Goal: Task Accomplishment & Management: Manage account settings

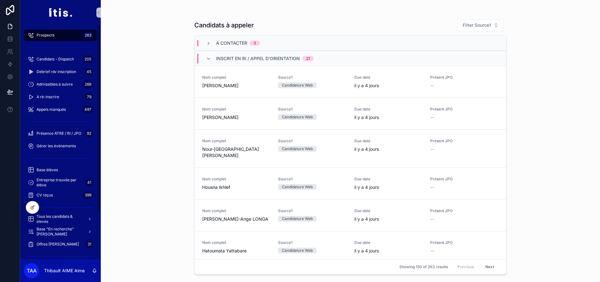
click at [62, 212] on div "scrollable content" at bounding box center [60, 207] width 81 height 11
click at [62, 214] on span "Tous les candidats & eleves" at bounding box center [60, 219] width 46 height 10
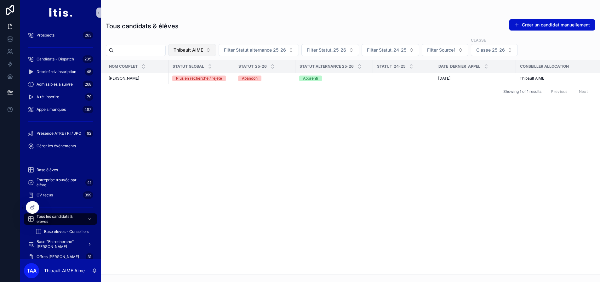
click at [198, 48] on span "Thibault AIME" at bounding box center [189, 50] width 30 height 6
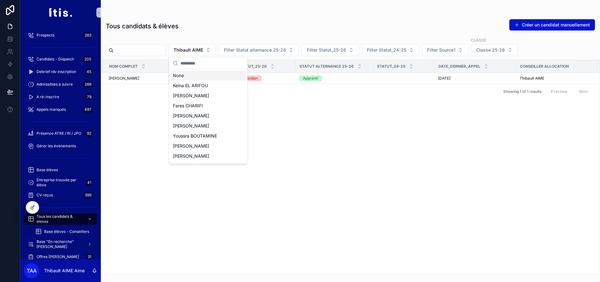
click at [198, 77] on div "None" at bounding box center [208, 76] width 76 height 10
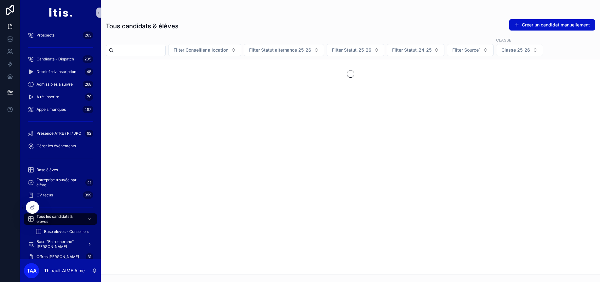
click at [165, 52] on input "scrollable content" at bounding box center [140, 50] width 52 height 9
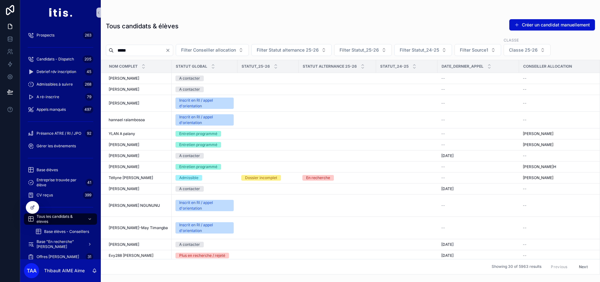
type input "*****"
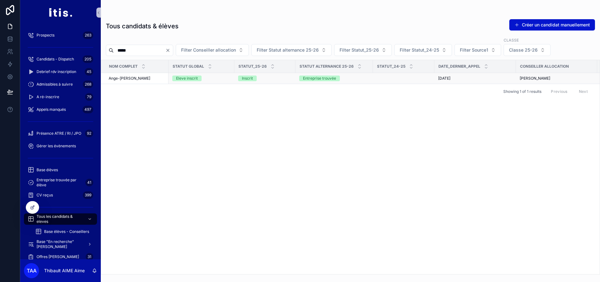
click at [154, 80] on div "Ange-Brian DAHIE Ange-Brian DAHIE" at bounding box center [137, 78] width 56 height 5
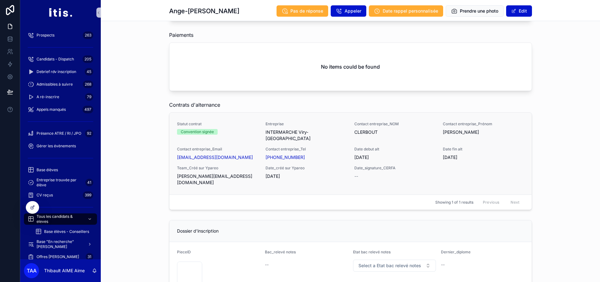
scroll to position [671, 0]
click at [244, 122] on div "Statut contrat Convention signée Entreprise INTERMARCHE Viry-Châtillon Contact …" at bounding box center [350, 154] width 347 height 64
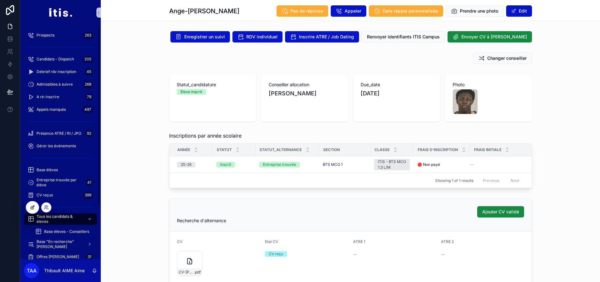
click at [30, 204] on div at bounding box center [32, 208] width 13 height 12
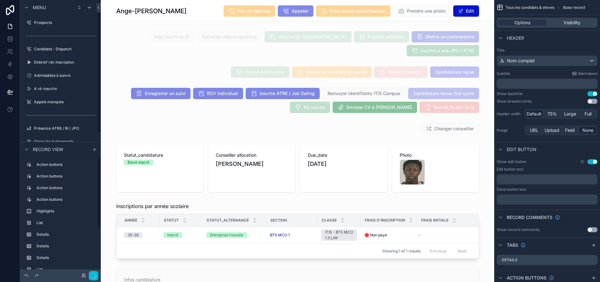
click at [207, 244] on div "Showing 1 of 1 results Previous Next" at bounding box center [298, 251] width 362 height 15
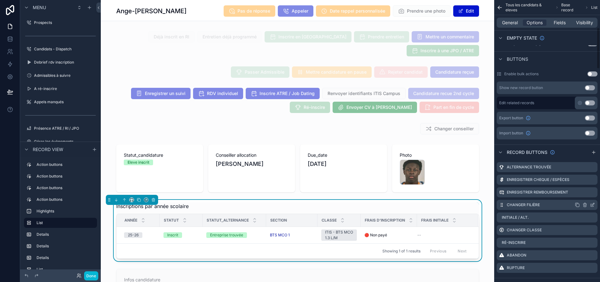
scroll to position [189, 0]
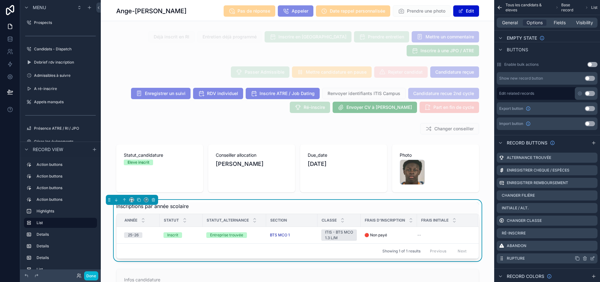
click at [595, 259] on icon "scrollable content" at bounding box center [592, 258] width 5 height 5
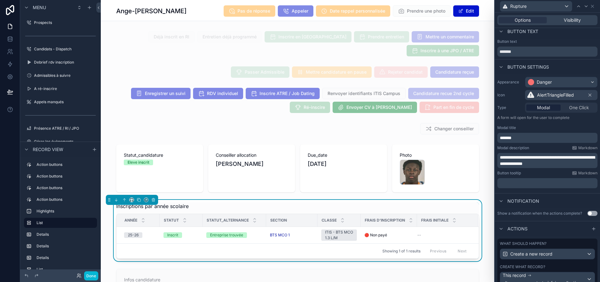
scroll to position [0, 0]
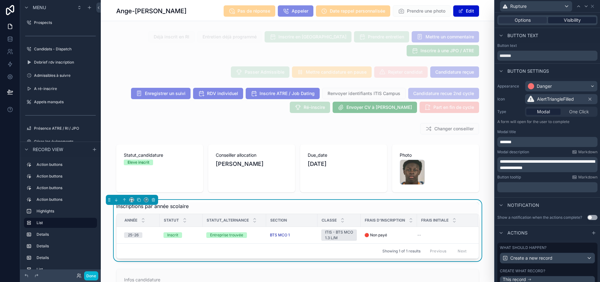
click at [578, 21] on span "Visibility" at bounding box center [572, 20] width 17 height 6
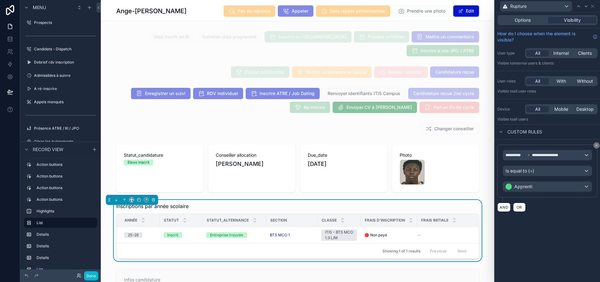
click at [566, 164] on div "**********" at bounding box center [547, 171] width 89 height 42
click at [558, 169] on div "Is equal to (=)" at bounding box center [547, 171] width 89 height 10
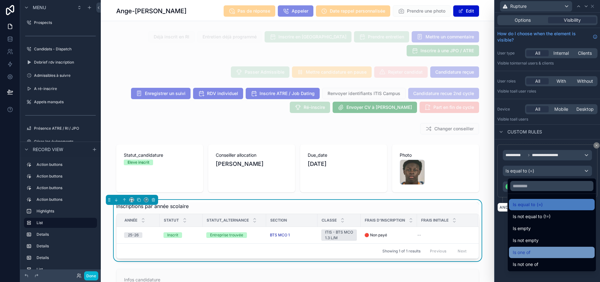
click at [539, 253] on div "Is one of" at bounding box center [552, 253] width 78 height 8
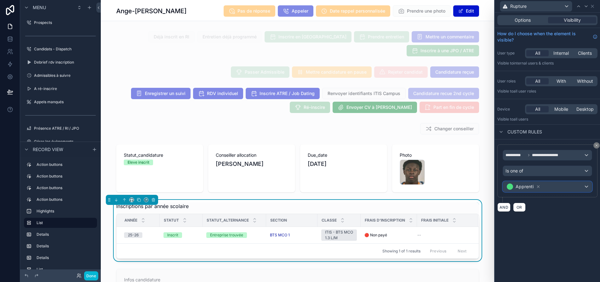
click at [552, 187] on div "Apprenti" at bounding box center [547, 187] width 89 height 10
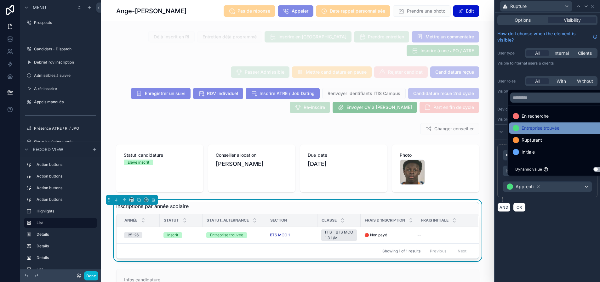
click at [549, 132] on span "Entreprise trouvée" at bounding box center [541, 128] width 38 height 8
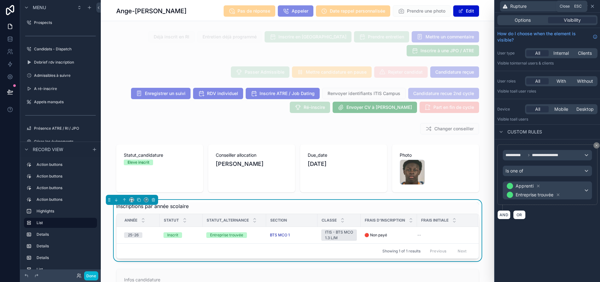
click at [595, 8] on icon at bounding box center [592, 6] width 5 height 5
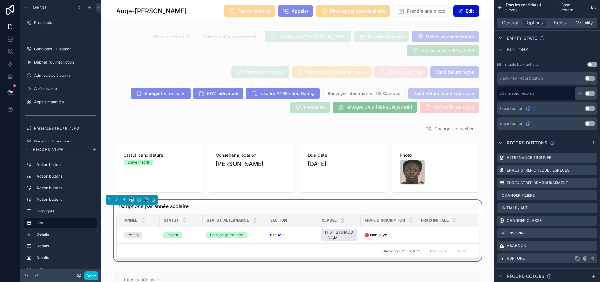
click at [594, 258] on icon "scrollable content" at bounding box center [592, 259] width 3 height 3
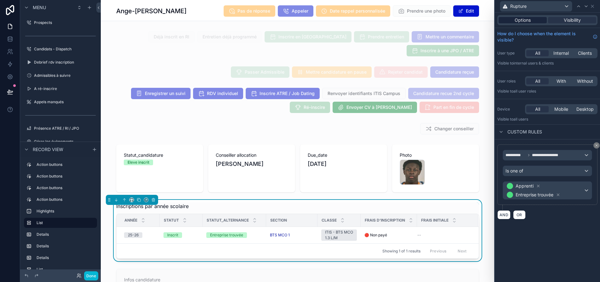
click at [527, 20] on span "Options" at bounding box center [523, 20] width 16 height 6
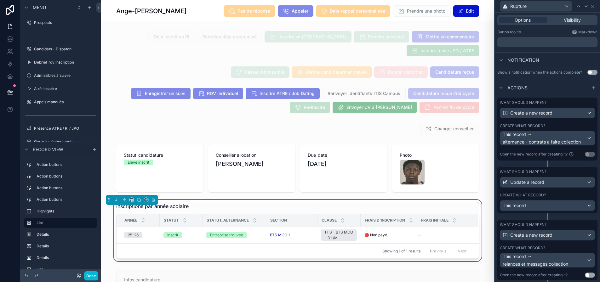
scroll to position [158, 0]
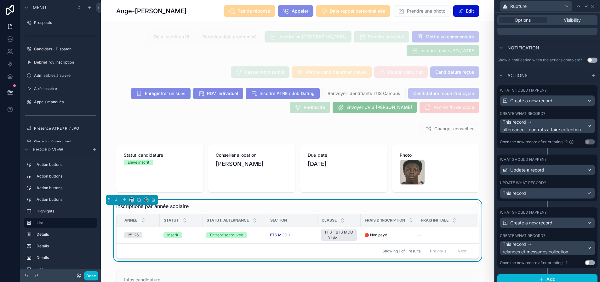
click at [547, 160] on label "What should happen?" at bounding box center [523, 159] width 47 height 5
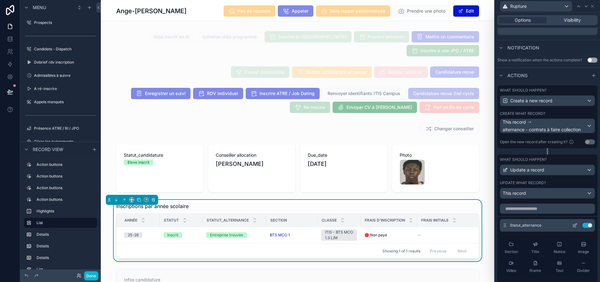
click at [572, 224] on icon at bounding box center [574, 225] width 5 height 5
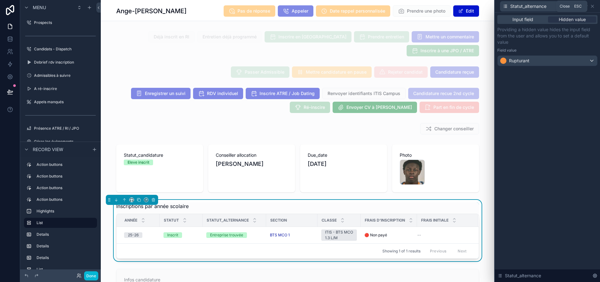
click at [595, 6] on icon at bounding box center [592, 6] width 5 height 5
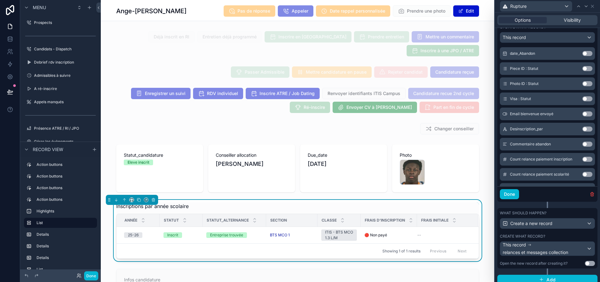
scroll to position [316, 0]
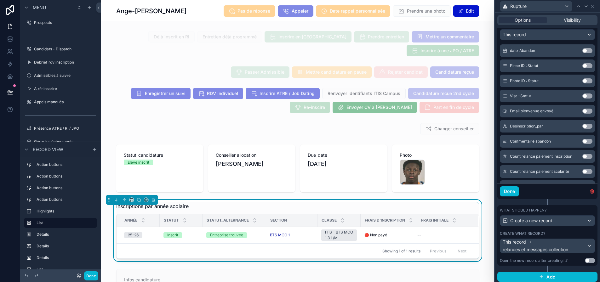
click at [560, 215] on div "What should happen? Create a new record" at bounding box center [547, 217] width 95 height 18
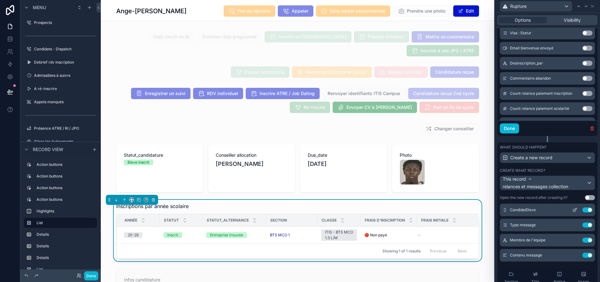
scroll to position [32, 0]
click at [86, 276] on button "Done" at bounding box center [91, 276] width 14 height 9
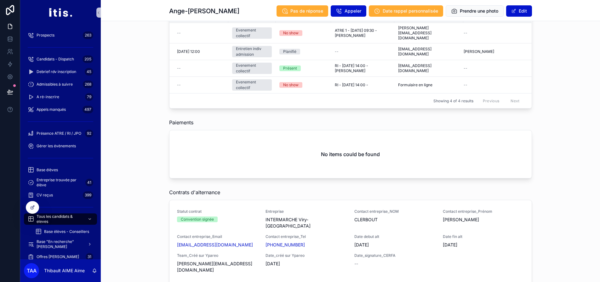
scroll to position [599, 0]
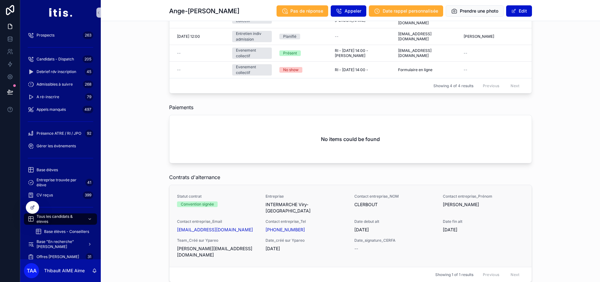
click at [247, 202] on div "Convention signée" at bounding box center [217, 205] width 81 height 6
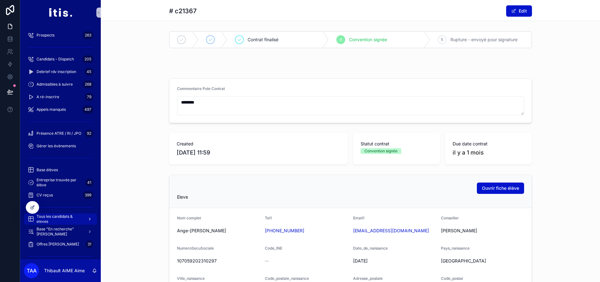
click at [71, 215] on span "Tous les candidats & eleves" at bounding box center [60, 219] width 46 height 10
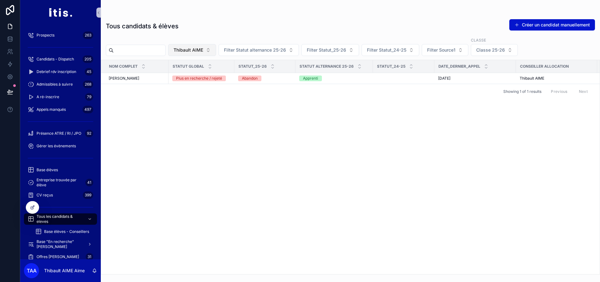
click at [203, 49] on span "Thibault AIME" at bounding box center [189, 50] width 30 height 6
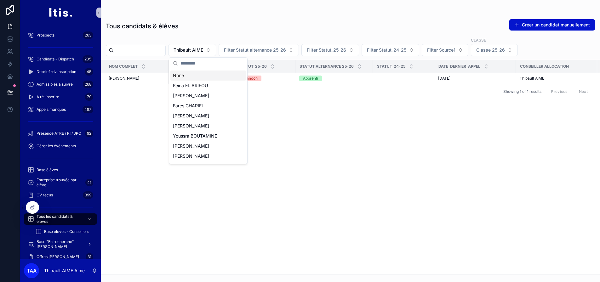
click at [201, 78] on div "None" at bounding box center [208, 76] width 76 height 10
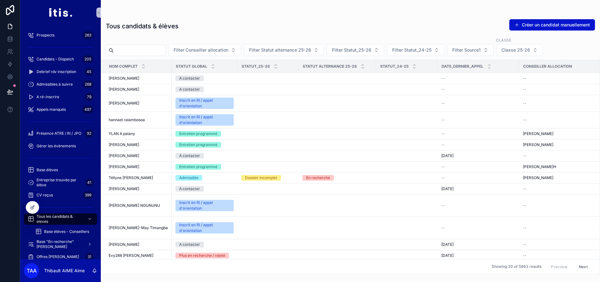
click at [149, 52] on input "scrollable content" at bounding box center [140, 50] width 52 height 9
type input "*****"
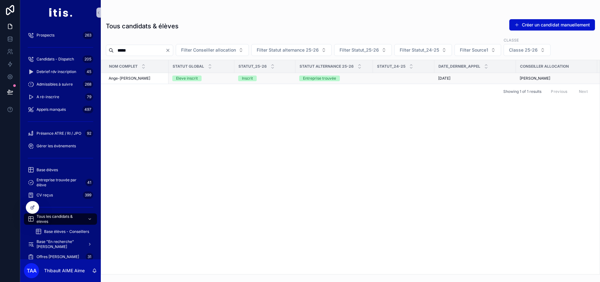
click at [139, 78] on span "Ange-Brian DAHIE" at bounding box center [130, 78] width 42 height 5
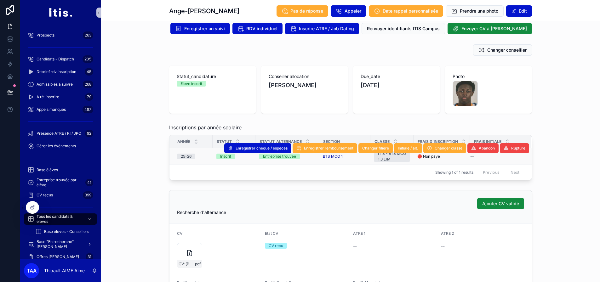
scroll to position [32, 0]
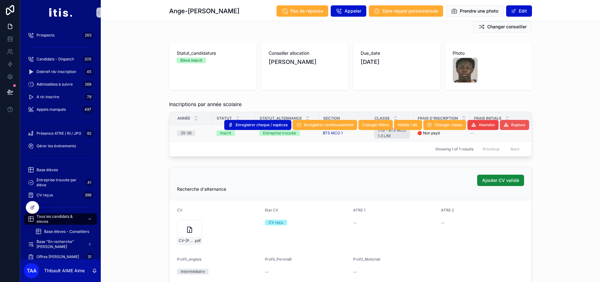
click at [515, 124] on span "Rupture" at bounding box center [518, 125] width 14 height 5
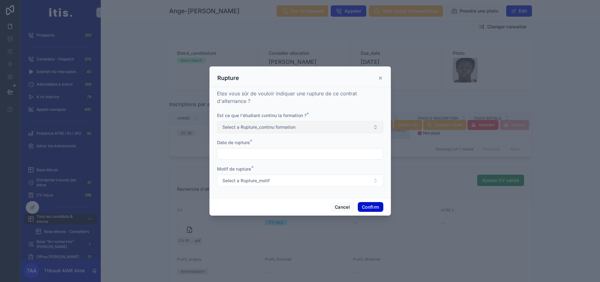
click at [308, 130] on button "Select a Rupture_continu formation" at bounding box center [300, 127] width 166 height 12
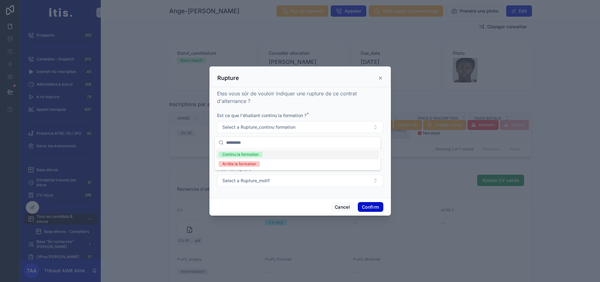
click at [265, 155] on div "Continu la formation" at bounding box center [297, 154] width 163 height 9
click at [265, 155] on input "text" at bounding box center [300, 154] width 166 height 9
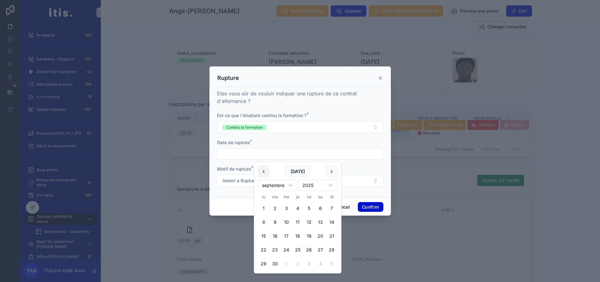
click at [266, 172] on button at bounding box center [263, 171] width 11 height 11
click at [265, 224] on button "4" at bounding box center [263, 222] width 11 height 11
type input "**********"
click at [252, 181] on span "Select a Rupture_motif" at bounding box center [245, 181] width 47 height 6
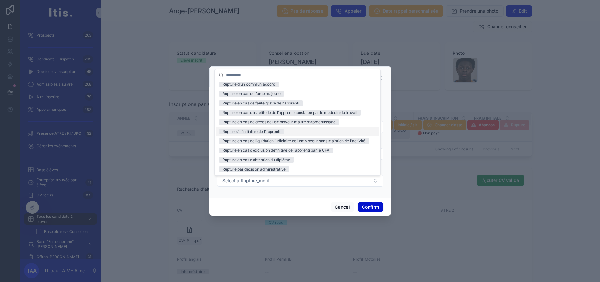
scroll to position [0, 0]
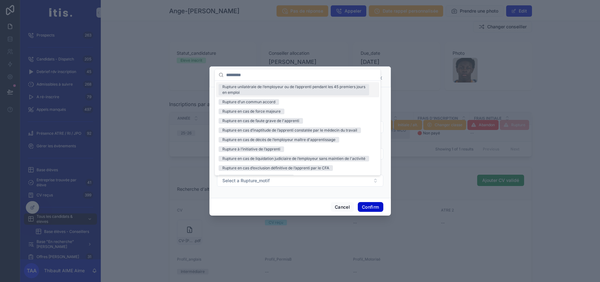
click at [303, 92] on div "Rupture unilatérale de l’employeur ou de l’apprenti pendant les 45 premiers jou…" at bounding box center [293, 89] width 143 height 11
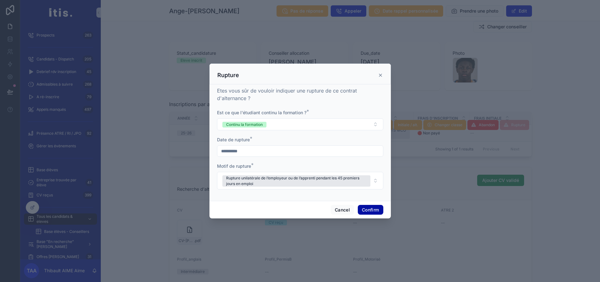
click at [367, 213] on button "Confirm" at bounding box center [370, 210] width 25 height 10
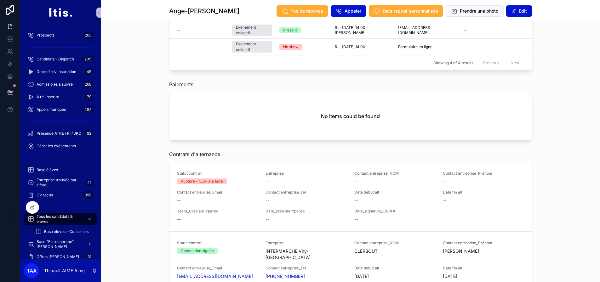
scroll to position [628, 0]
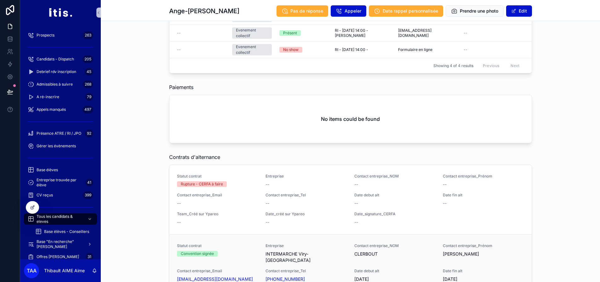
click at [325, 244] on div "Statut contrat Convention signée Entreprise INTERMARCHE Viry-Châtillon Contact …" at bounding box center [350, 276] width 347 height 64
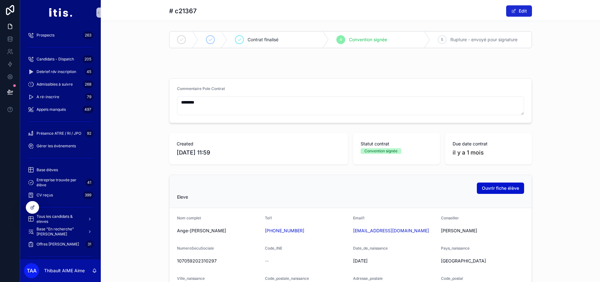
click at [519, 13] on button "Edit" at bounding box center [519, 10] width 26 height 11
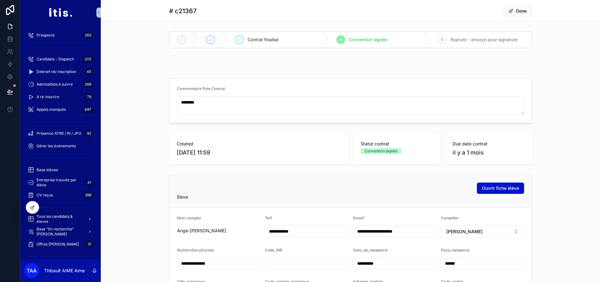
click at [458, 40] on span "Rupture - envoyé pour signature" at bounding box center [484, 40] width 67 height 6
click at [526, 12] on button "Done" at bounding box center [517, 10] width 29 height 11
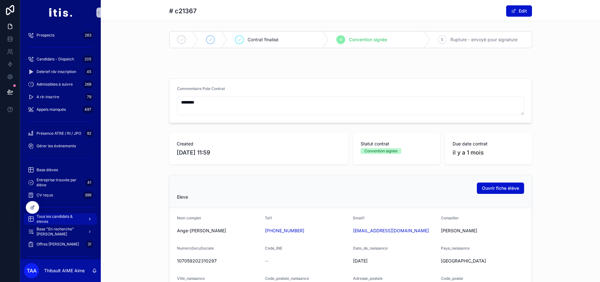
click at [67, 216] on span "Tous les candidats & eleves" at bounding box center [60, 219] width 46 height 10
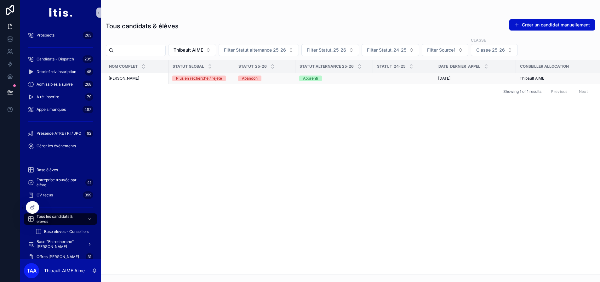
click at [144, 79] on div "thibault Aime thibault Aime" at bounding box center [137, 78] width 56 height 5
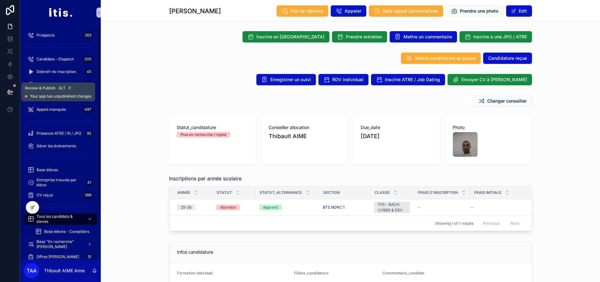
click at [14, 91] on button at bounding box center [10, 92] width 14 height 18
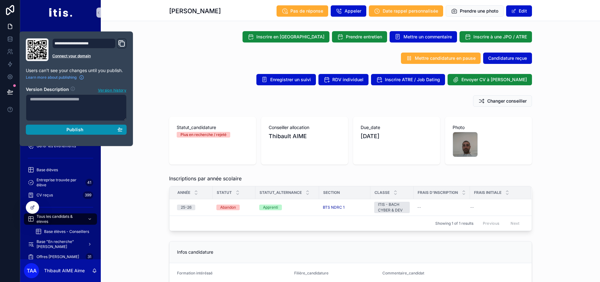
click at [48, 130] on div "Publish" at bounding box center [76, 130] width 93 height 6
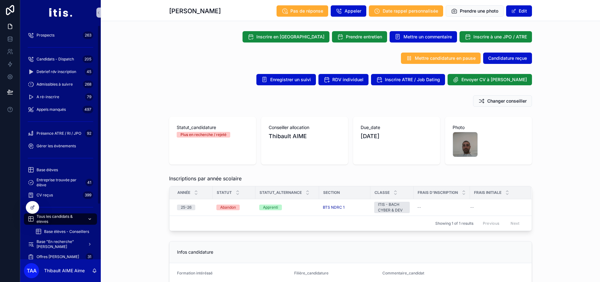
click at [65, 217] on span "Tous les candidats & eleves" at bounding box center [60, 219] width 46 height 10
